Goal: Information Seeking & Learning: Learn about a topic

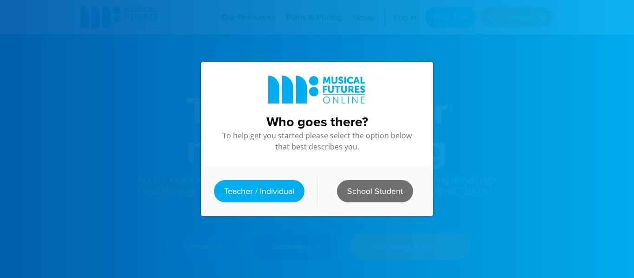
click at [386, 195] on link "School Student" at bounding box center [375, 191] width 76 height 22
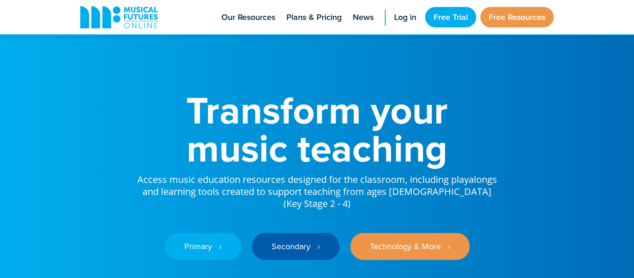
click at [386, 195] on p "Access music education resources designed for the classroom, including playalon…" at bounding box center [317, 188] width 362 height 43
